Goal: Task Accomplishment & Management: Manage account settings

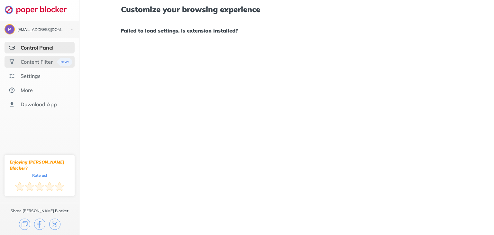
click at [33, 63] on div "Content Filter" at bounding box center [37, 62] width 32 height 6
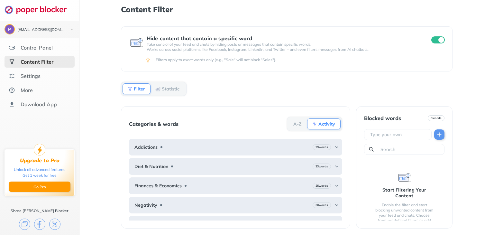
click at [437, 41] on input "checkbox" at bounding box center [439, 39] width 14 height 7
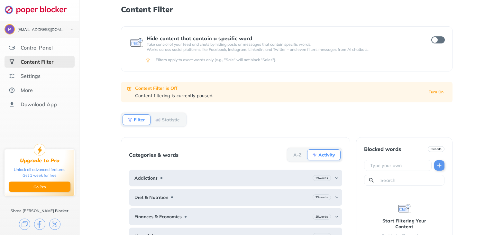
click at [54, 53] on ul "Control Panel Content Filter Settings More Download App" at bounding box center [39, 76] width 79 height 68
click at [50, 49] on div "Control Panel" at bounding box center [37, 47] width 32 height 6
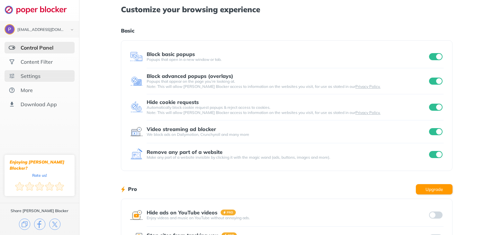
click at [44, 77] on div "Settings" at bounding box center [40, 76] width 70 height 12
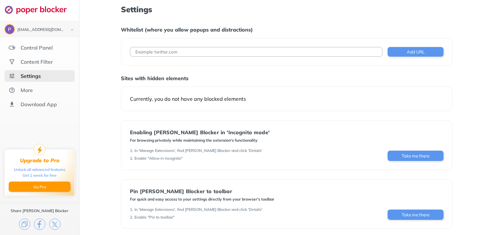
click at [198, 56] on input at bounding box center [256, 52] width 253 height 10
paste input "[URL][DOMAIN_NAME]"
type input "[URL][DOMAIN_NAME]"
click at [425, 52] on button "Add URL" at bounding box center [416, 52] width 56 height 10
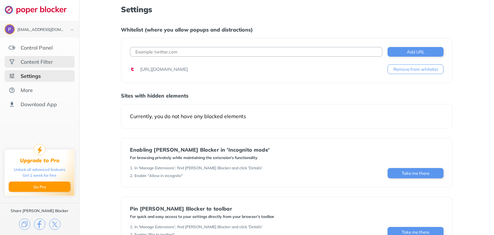
click at [43, 63] on div "Content Filter" at bounding box center [37, 62] width 32 height 6
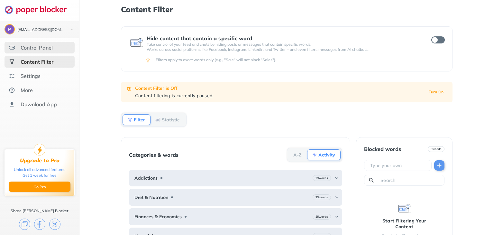
click at [32, 42] on div "Control Panel" at bounding box center [40, 48] width 70 height 12
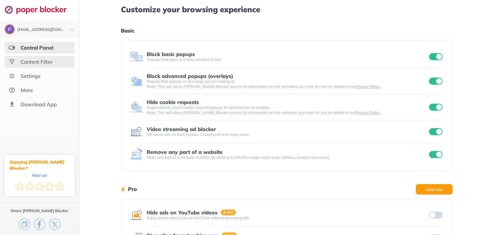
click at [48, 63] on div "Content Filter" at bounding box center [37, 62] width 32 height 6
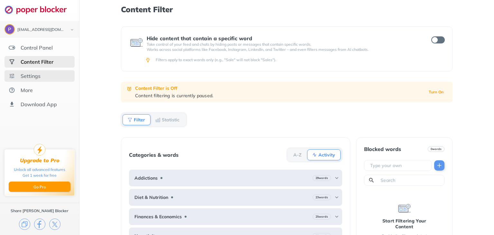
click at [46, 74] on div "Settings" at bounding box center [40, 76] width 70 height 12
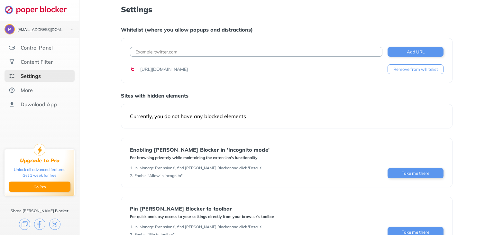
click at [168, 54] on input at bounding box center [256, 52] width 253 height 10
paste input "[URL][DOMAIN_NAME]"
type input "[URL][DOMAIN_NAME]"
click at [405, 54] on button "Add URL" at bounding box center [416, 52] width 56 height 10
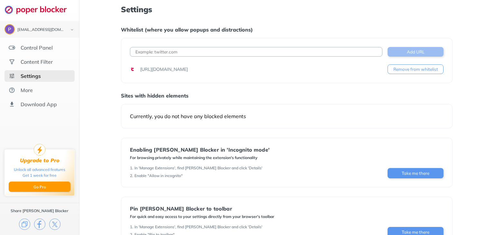
scroll to position [0, 0]
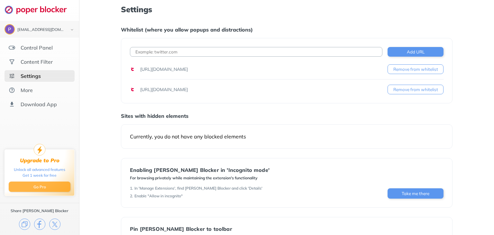
click at [52, 187] on button "Go Pro" at bounding box center [40, 187] width 62 height 10
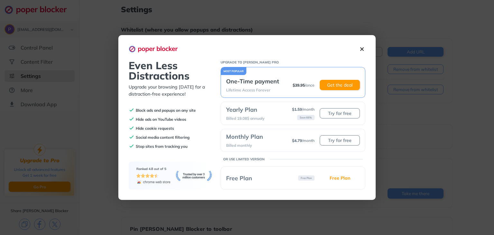
click at [281, 118] on div "Yearly Plan Billed 19.08$ annualy $ 1.59 / month Save 66% Try for free" at bounding box center [293, 113] width 145 height 23
click at [331, 116] on button "Try for free" at bounding box center [340, 113] width 40 height 10
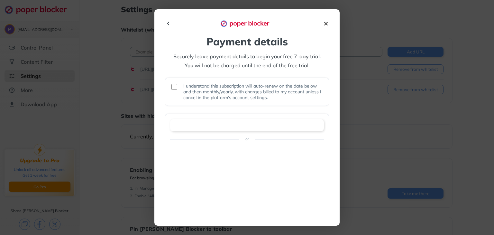
click at [326, 25] on img at bounding box center [326, 23] width 7 height 7
